Goal: Register for event/course

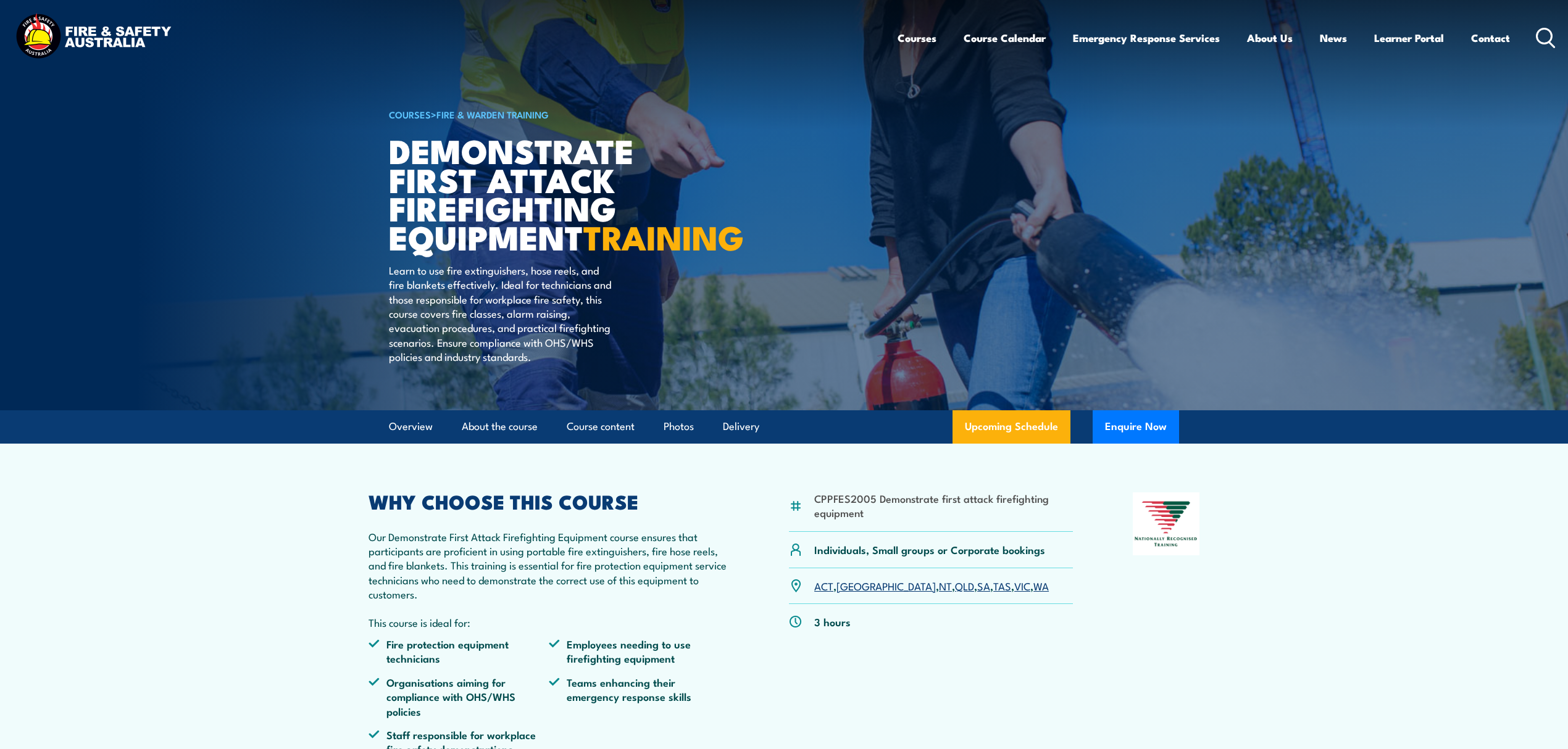
click at [1536, 27] on icon at bounding box center [1545, 37] width 19 height 20
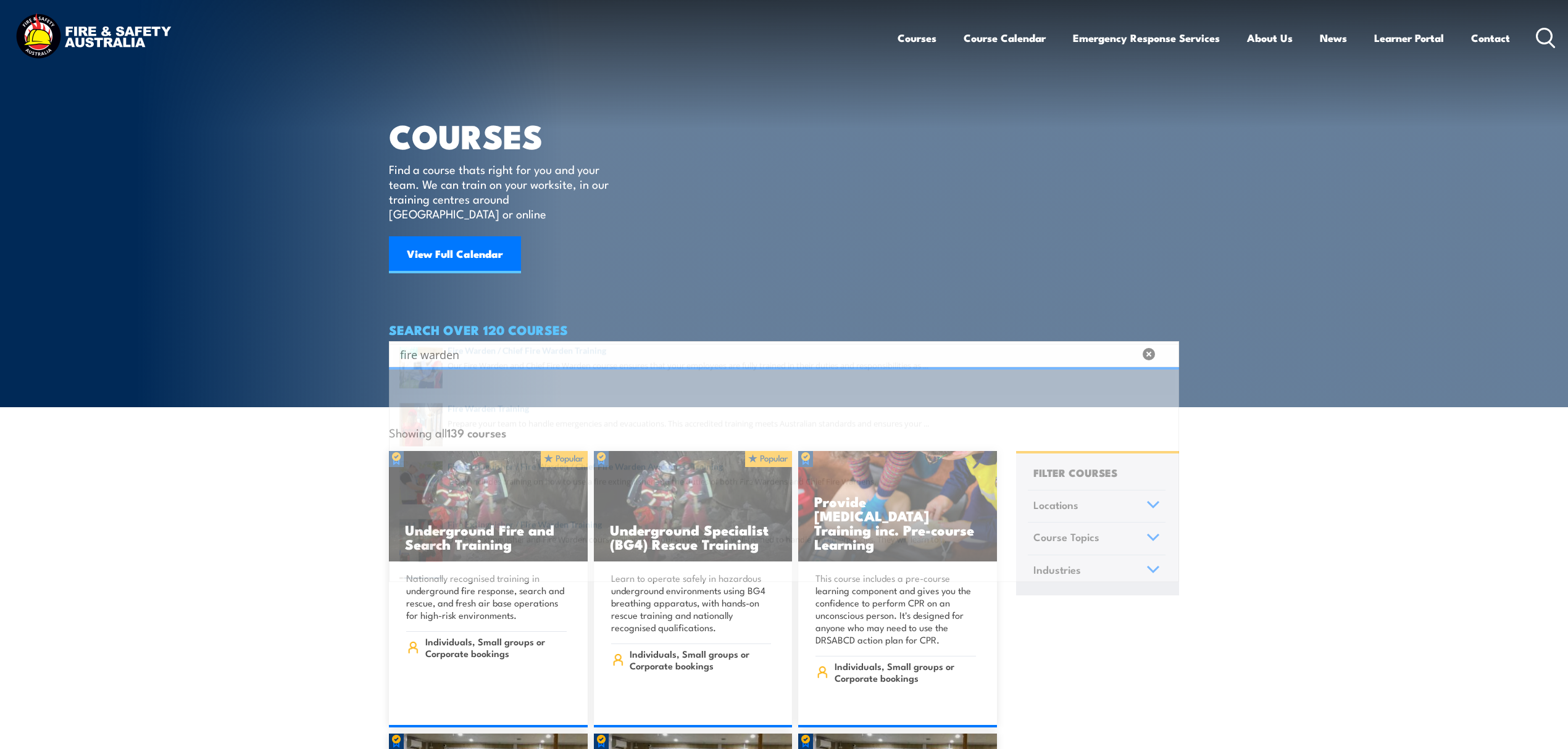
type input "fire warden"
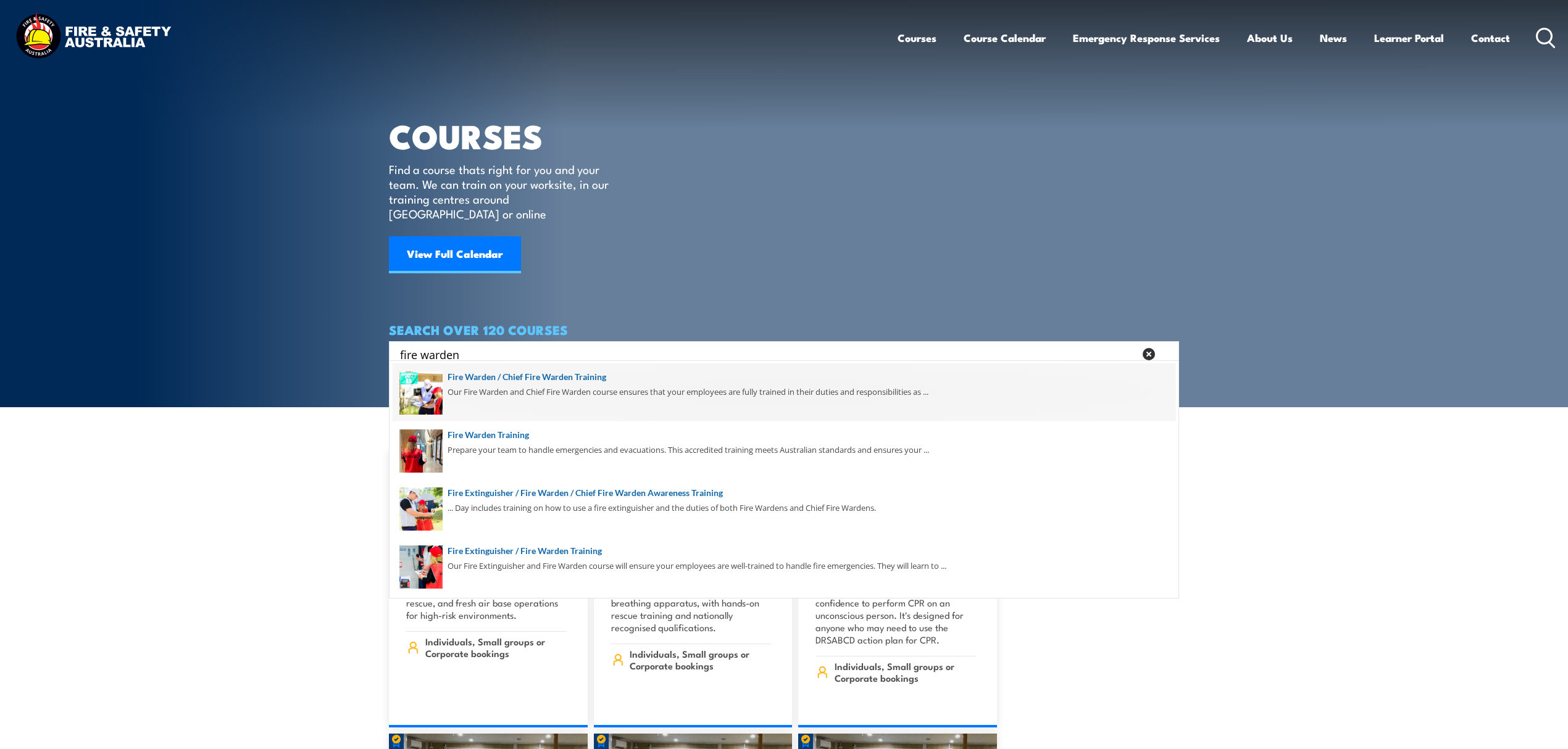
click at [545, 375] on span at bounding box center [784, 393] width 783 height 58
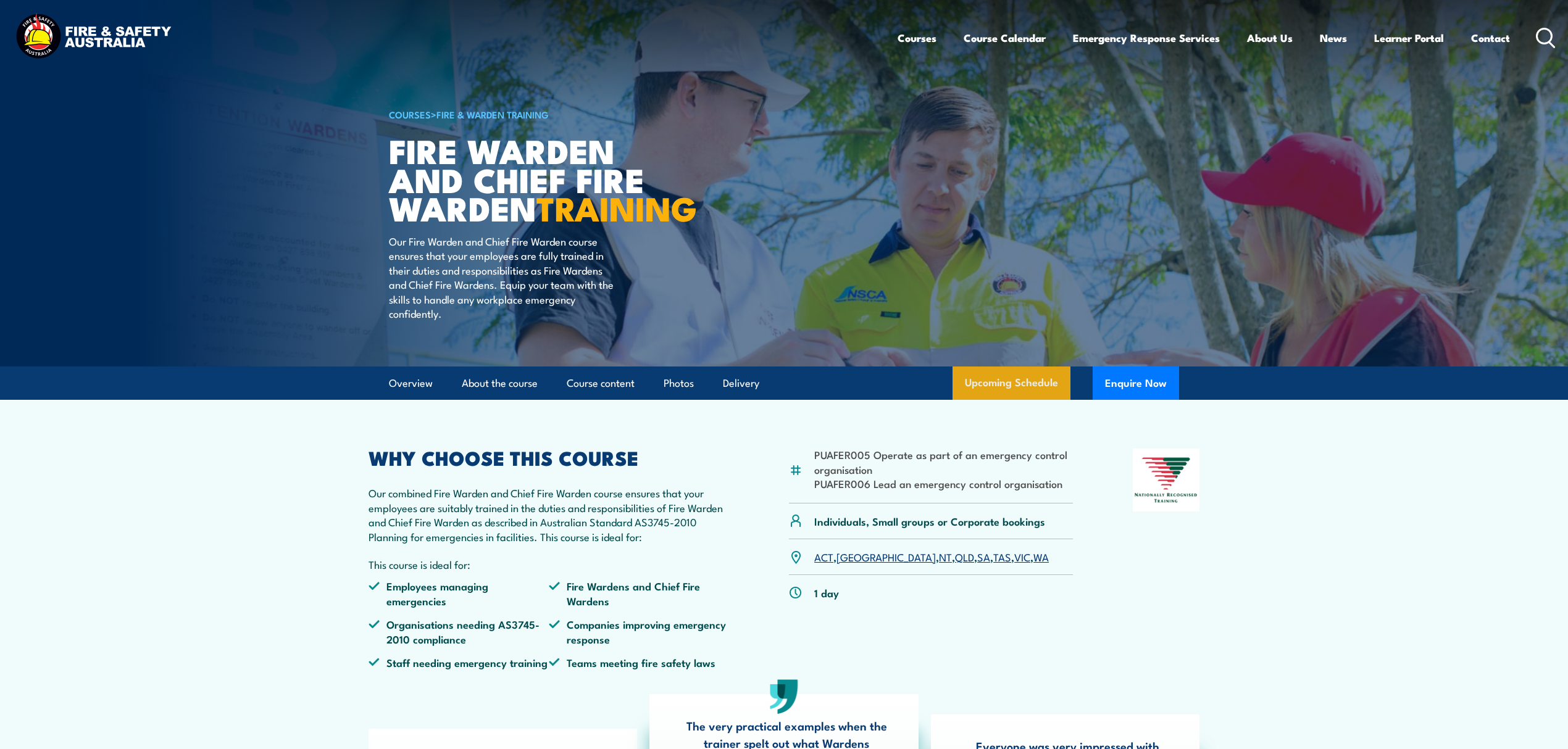
click at [1026, 400] on link "Upcoming Schedule" at bounding box center [1011, 384] width 118 height 34
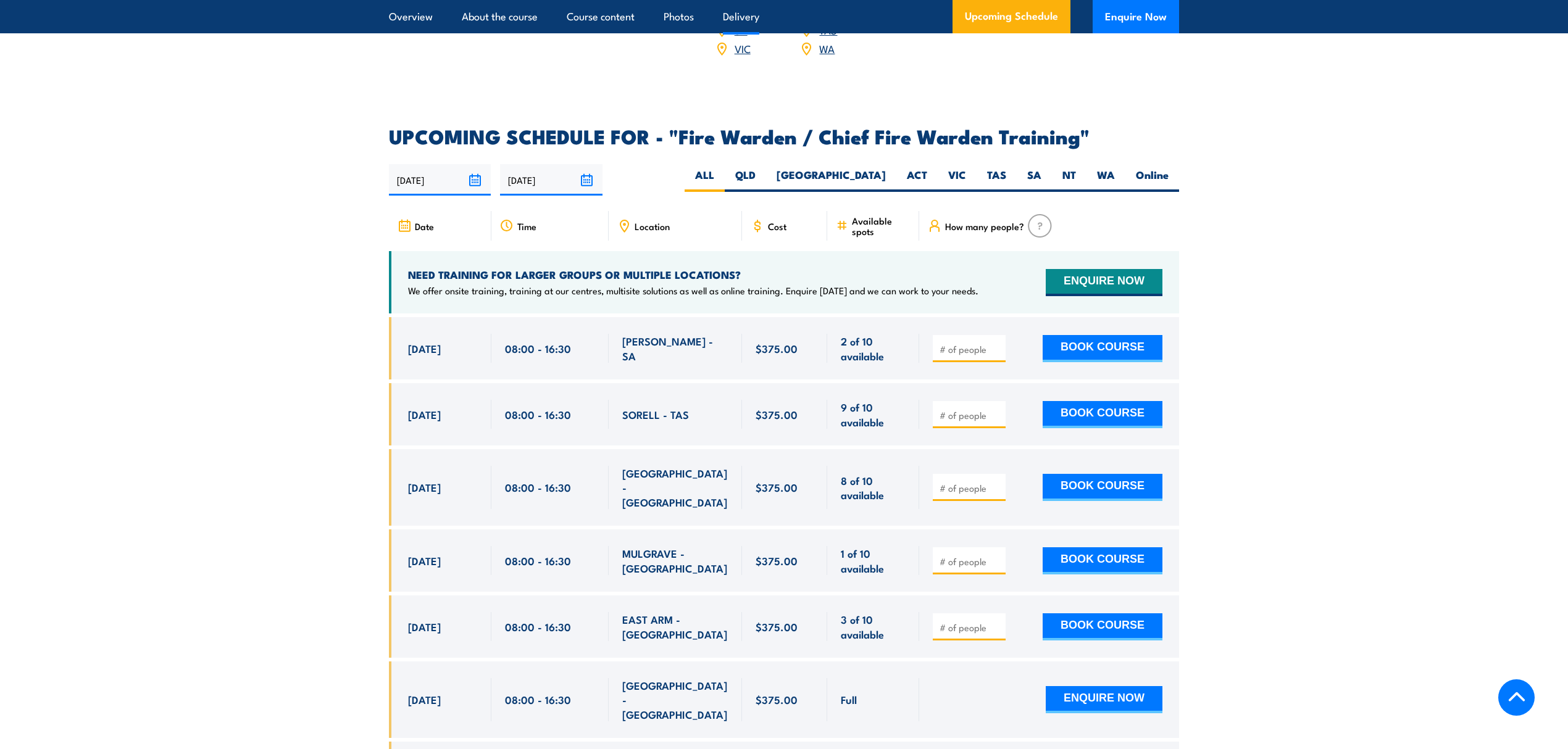
scroll to position [2185, 0]
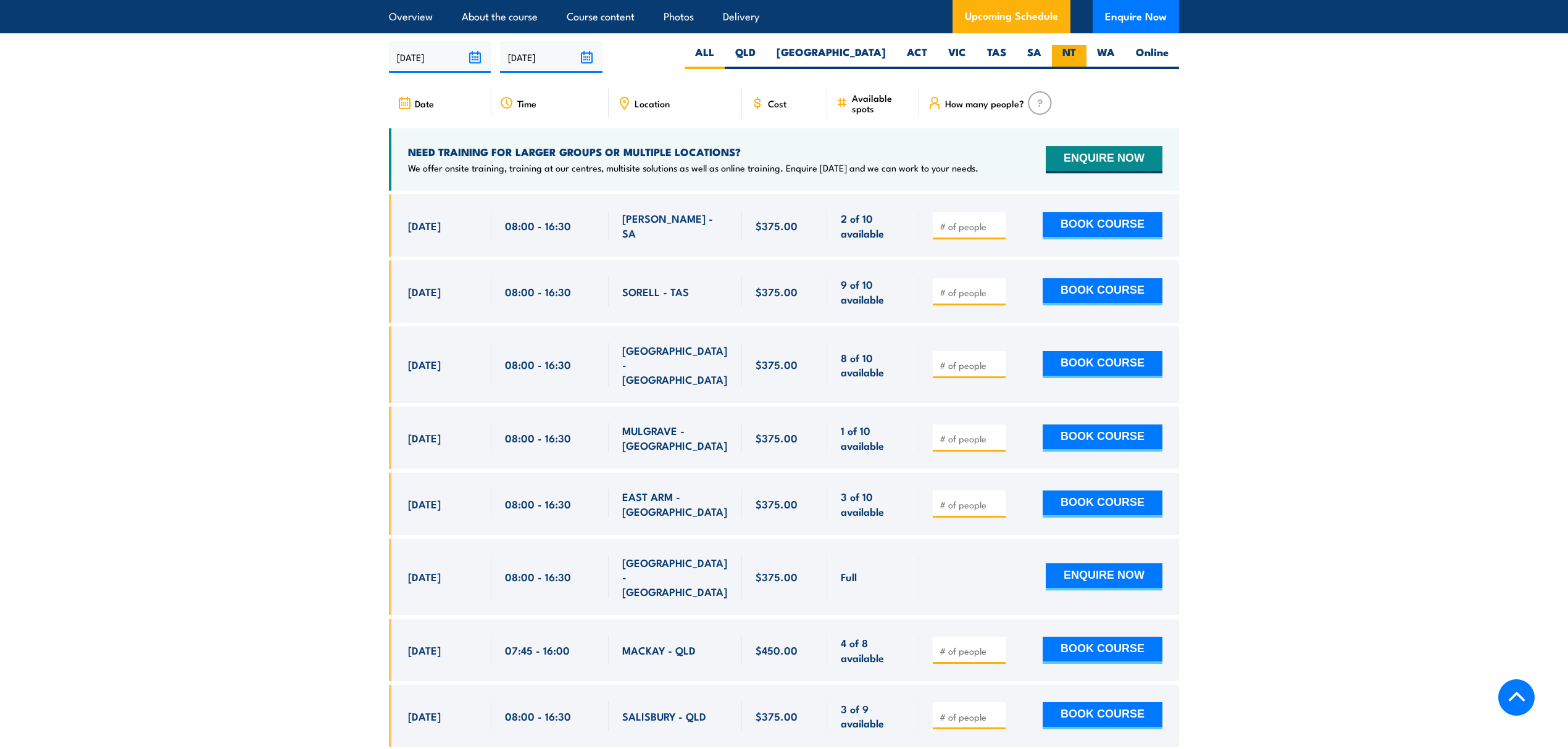
click at [1063, 56] on label "NT" at bounding box center [1068, 57] width 34 height 24
click at [1075, 53] on input "NT" at bounding box center [1079, 49] width 8 height 8
radio input "true"
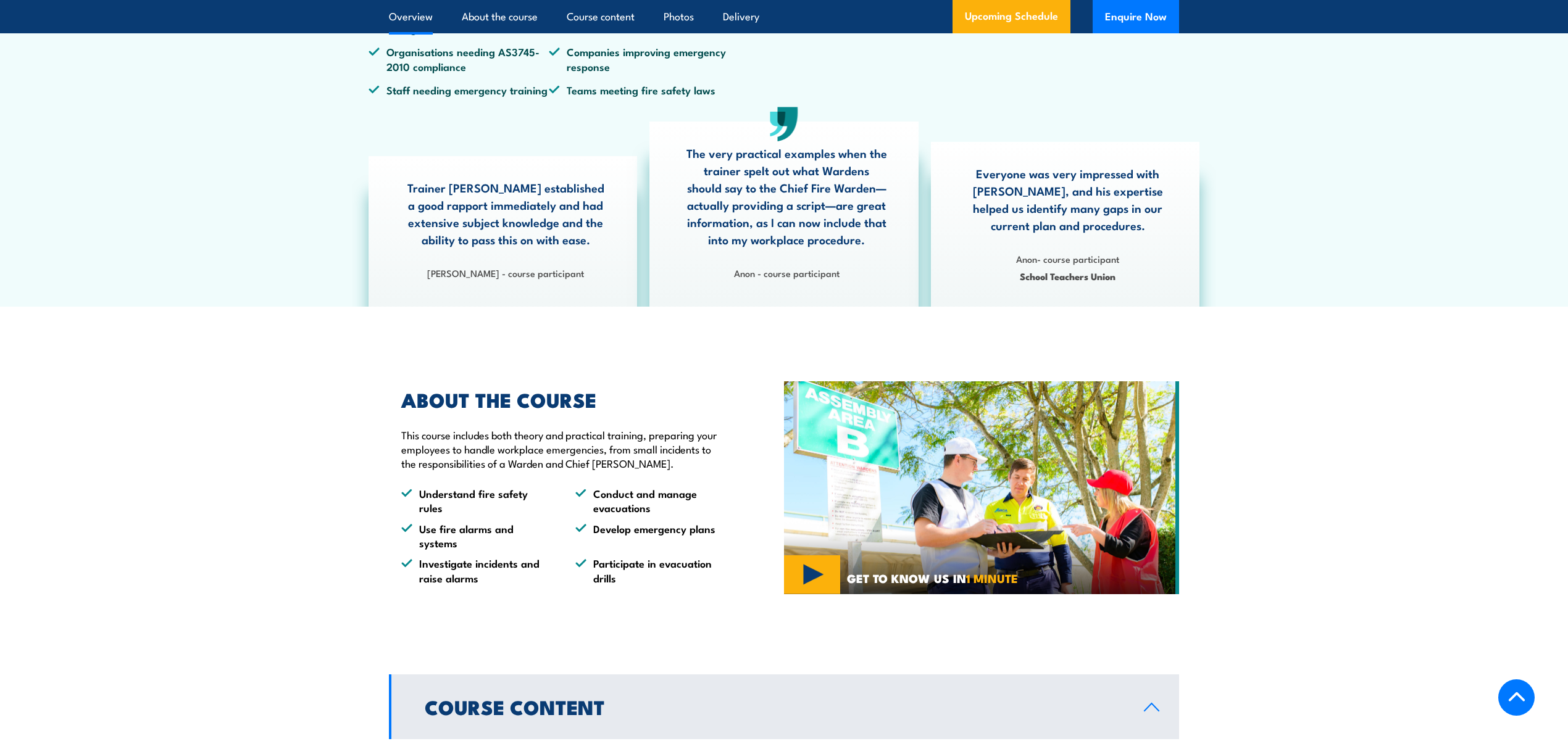
scroll to position [539, 0]
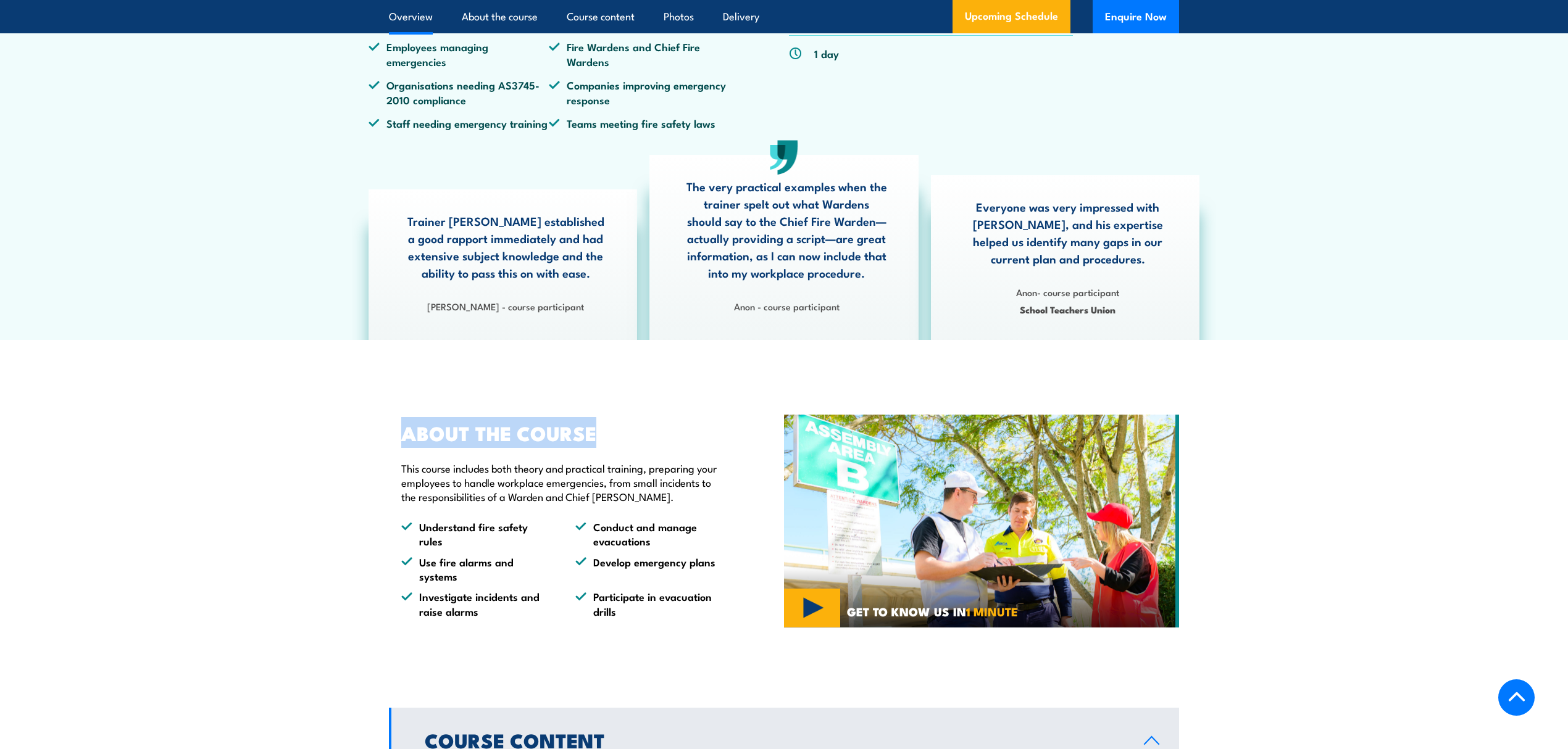
drag, startPoint x: 600, startPoint y: 459, endPoint x: 405, endPoint y: 455, distance: 195.0
click at [405, 441] on h2 "ABOUT THE COURSE" at bounding box center [564, 432] width 325 height 18
drag, startPoint x: 402, startPoint y: 455, endPoint x: 606, endPoint y: 459, distance: 204.0
click at [606, 441] on h2 "ABOUT THE COURSE" at bounding box center [564, 432] width 325 height 18
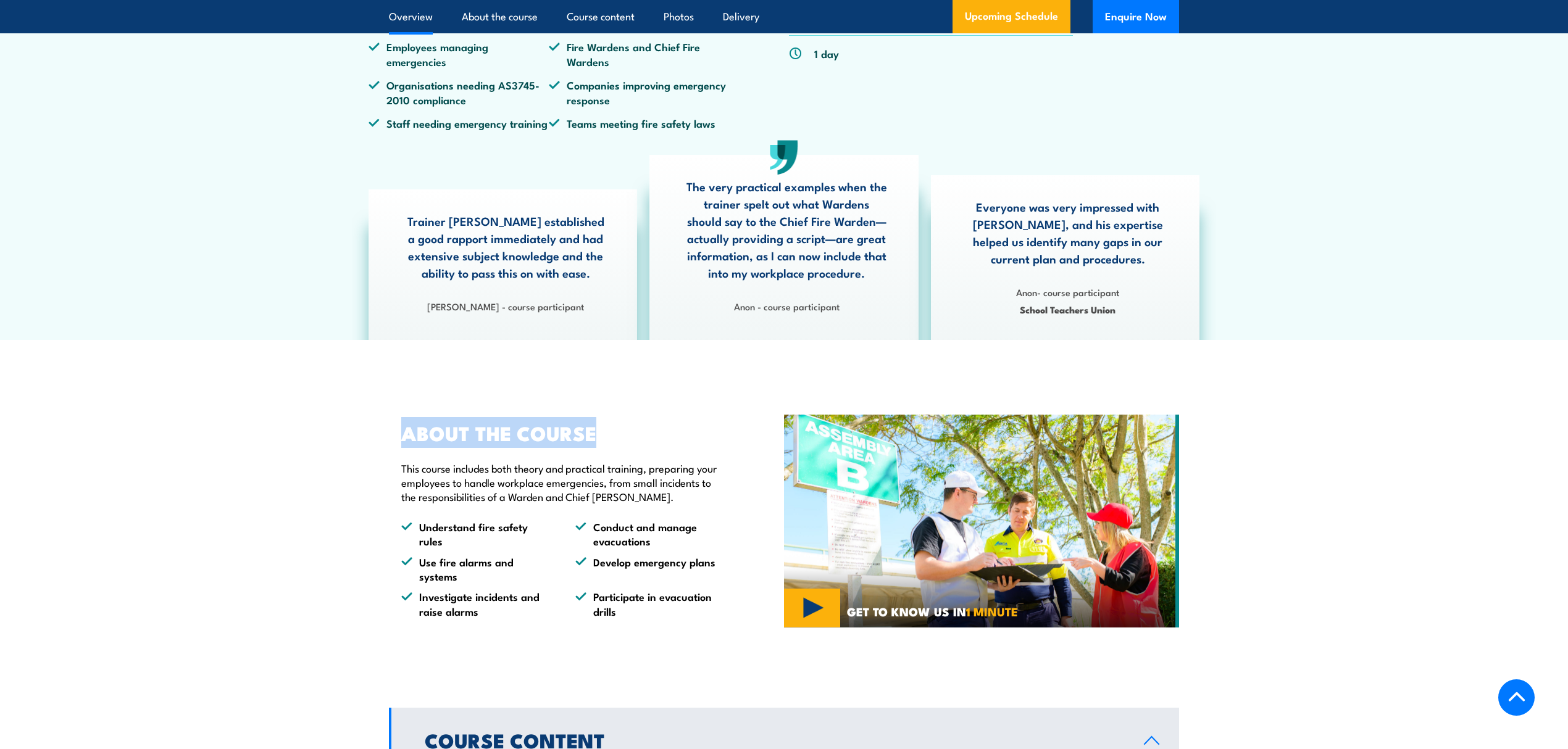
click at [606, 441] on h2 "ABOUT THE COURSE" at bounding box center [564, 432] width 325 height 18
